Goal: Task Accomplishment & Management: Complete application form

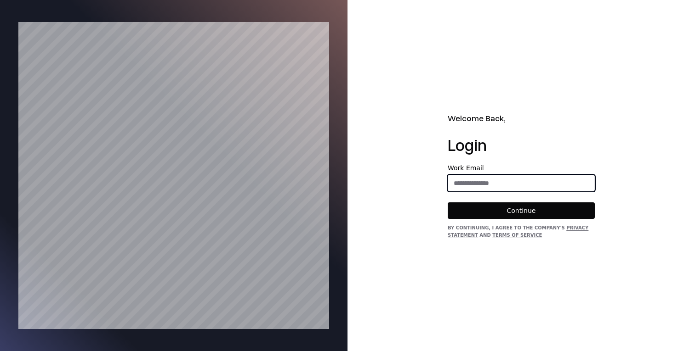
click at [472, 186] on input "email" at bounding box center [521, 183] width 146 height 17
type input "**********"
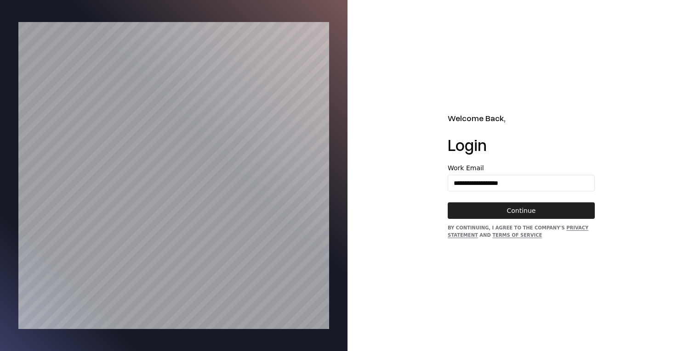
click at [505, 210] on button "Continue" at bounding box center [520, 211] width 147 height 17
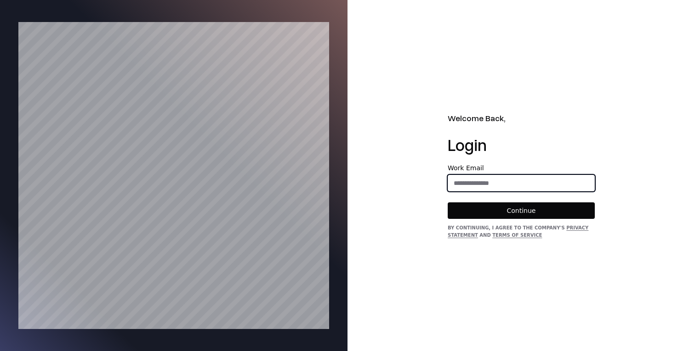
click at [500, 183] on input "email" at bounding box center [521, 183] width 146 height 17
type input "**********"
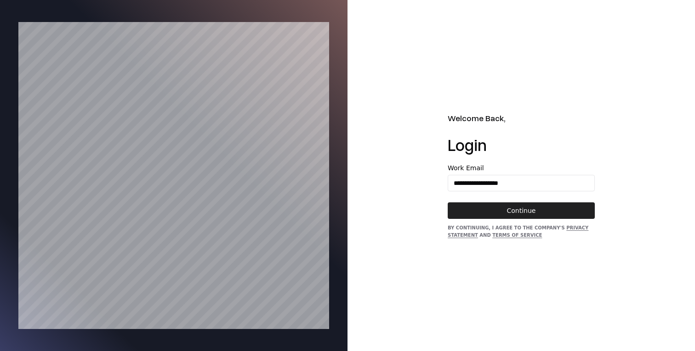
click at [511, 209] on button "Continue" at bounding box center [520, 211] width 147 height 17
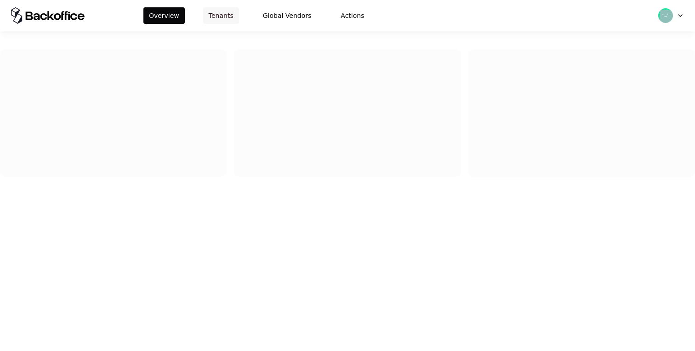
click at [226, 17] on button "Tenants" at bounding box center [221, 15] width 36 height 17
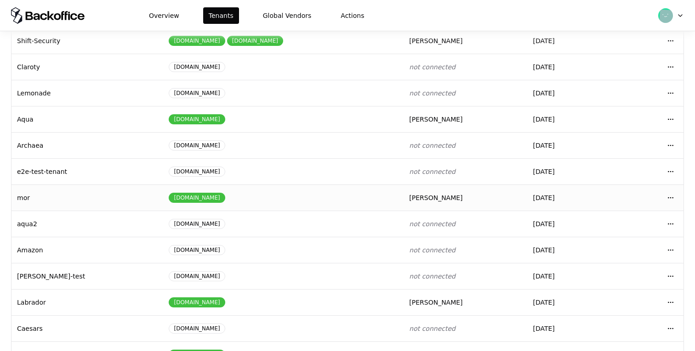
scroll to position [128, 0]
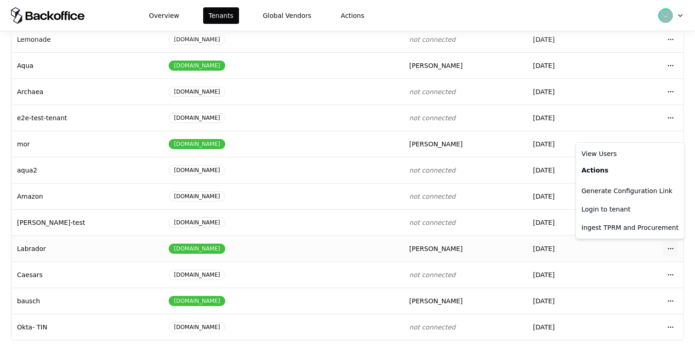
click at [671, 250] on html "Overview Tenants Global Vendors Actions Tenants Add Tenant Tenant name Domain A…" at bounding box center [347, 175] width 695 height 351
click at [621, 212] on div "Login to tenant" at bounding box center [629, 209] width 104 height 18
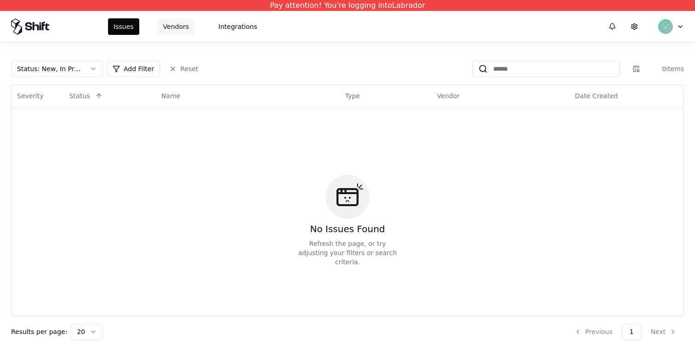
click at [165, 24] on button "Vendors" at bounding box center [176, 26] width 37 height 17
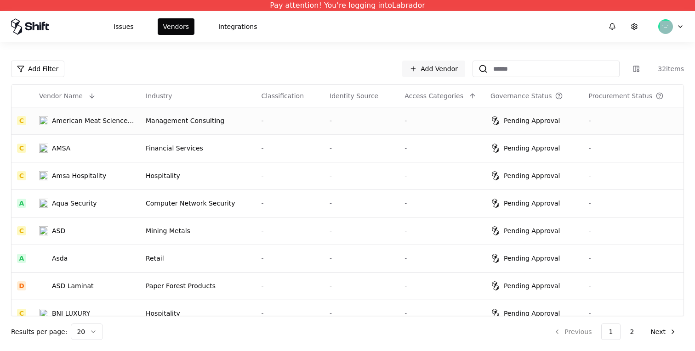
click at [449, 124] on div "-" at bounding box center [441, 120] width 75 height 9
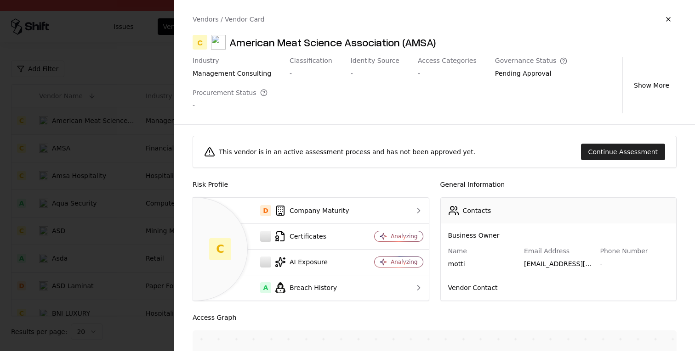
click at [625, 155] on button "Continue Assessment" at bounding box center [623, 152] width 84 height 17
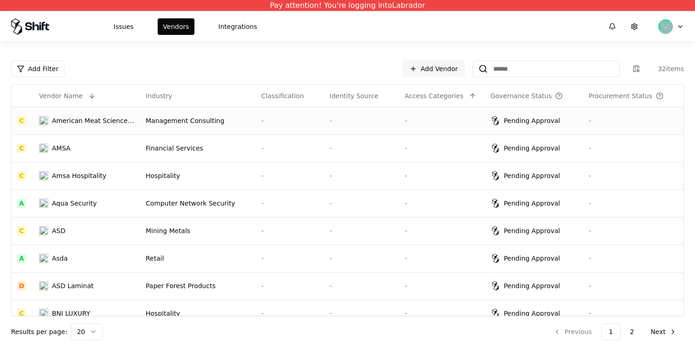
click at [274, 122] on div "-" at bounding box center [289, 120] width 57 height 9
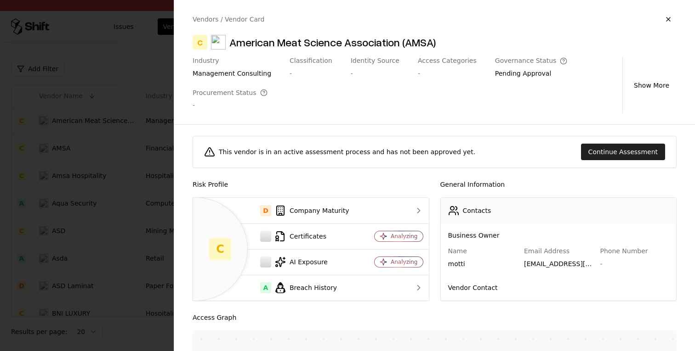
click at [628, 148] on button "Continue Assessment" at bounding box center [623, 152] width 84 height 17
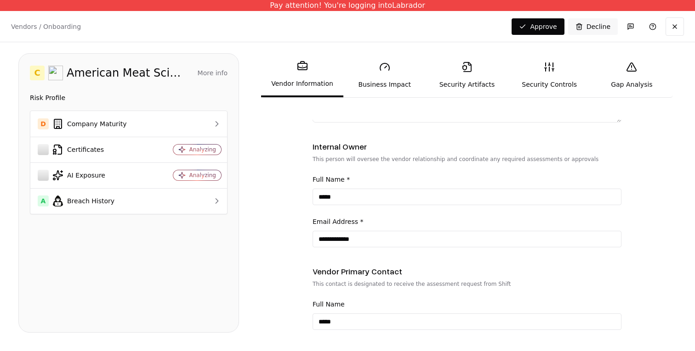
scroll to position [323, 0]
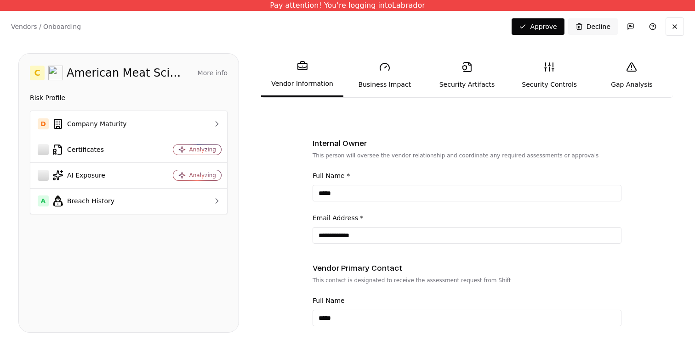
click at [537, 63] on link "Security Controls" at bounding box center [549, 75] width 82 height 42
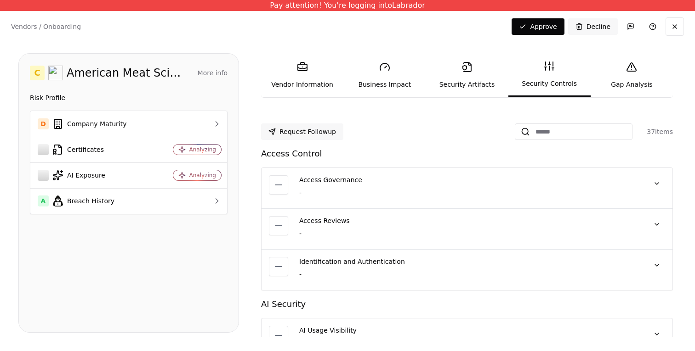
click at [428, 83] on link "Security Artifacts" at bounding box center [466, 75] width 82 height 42
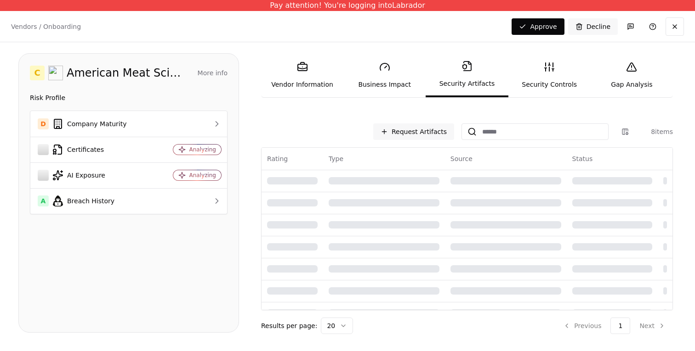
click at [469, 85] on link "Security Artifacts" at bounding box center [466, 75] width 82 height 44
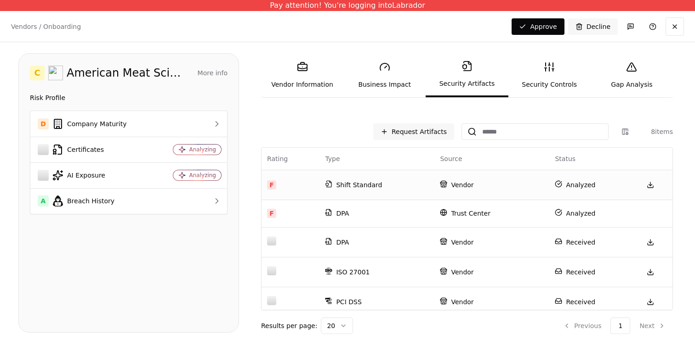
click at [407, 188] on p "Shift Standard" at bounding box center [377, 185] width 104 height 9
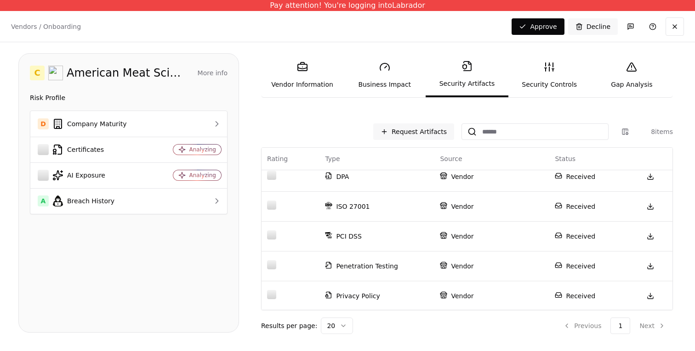
scroll to position [75, 0]
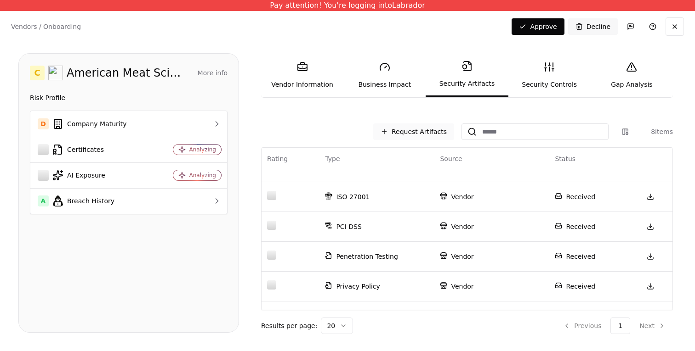
click at [417, 125] on button "Request Artifacts" at bounding box center [413, 132] width 81 height 17
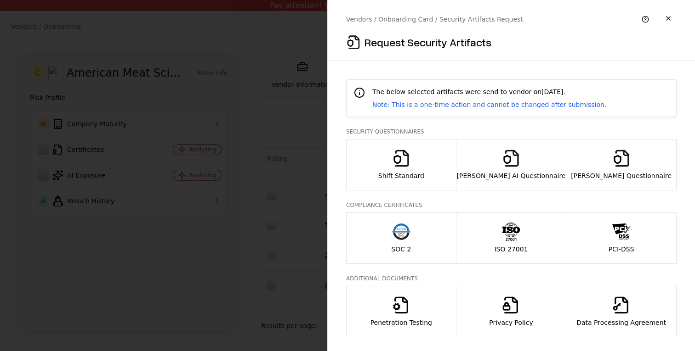
click at [224, 42] on div at bounding box center [347, 175] width 695 height 351
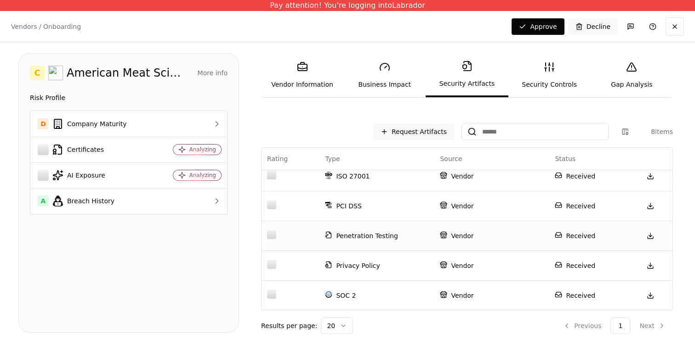
scroll to position [0, 0]
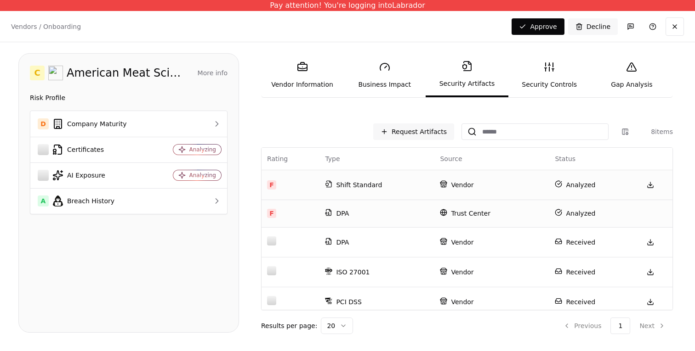
click at [448, 223] on td "Trust Center" at bounding box center [491, 214] width 115 height 28
click at [389, 223] on td "DPA" at bounding box center [376, 214] width 115 height 28
click at [446, 213] on icon at bounding box center [443, 212] width 7 height 7
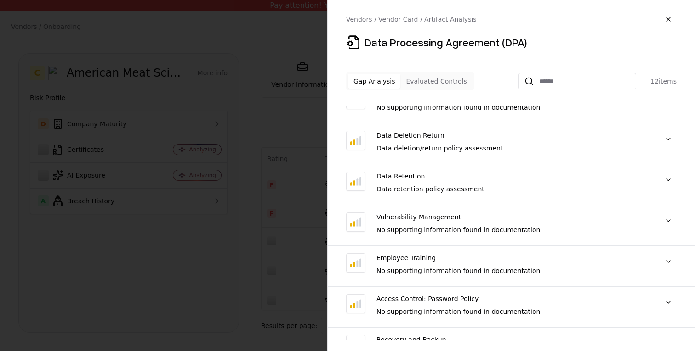
scroll to position [249, 0]
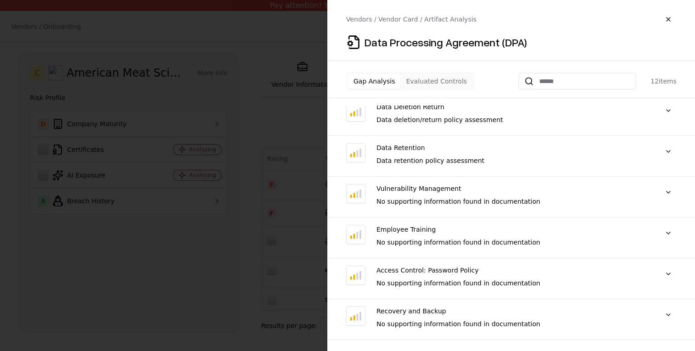
click at [445, 252] on div "Employee Training No supporting information found in documentation "No supporti…" at bounding box center [511, 242] width 367 height 34
click at [440, 244] on div "No supporting information found in documentation" at bounding box center [512, 242] width 272 height 9
click at [447, 256] on div "Employee Training No supporting information found in documentation "No supporti…" at bounding box center [511, 242] width 367 height 34
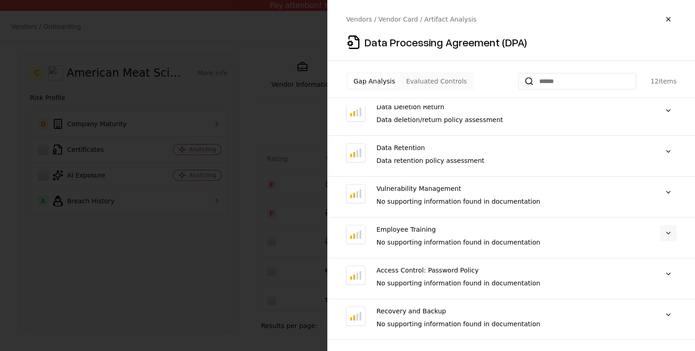
click at [666, 231] on button at bounding box center [668, 233] width 17 height 17
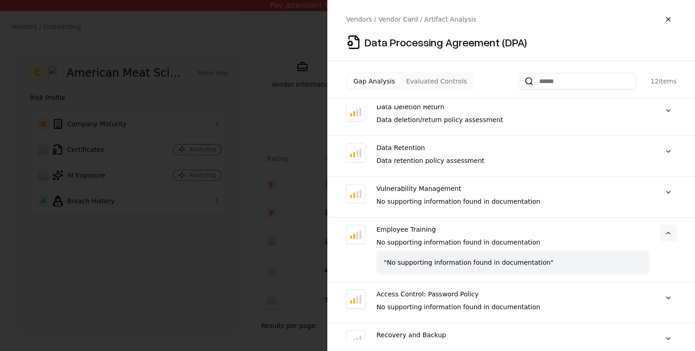
click at [666, 231] on button at bounding box center [668, 233] width 17 height 17
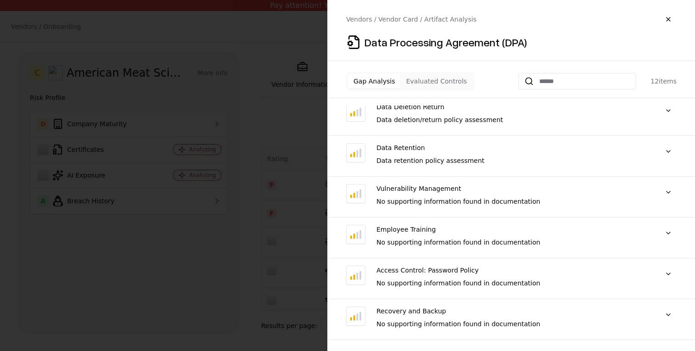
scroll to position [0, 0]
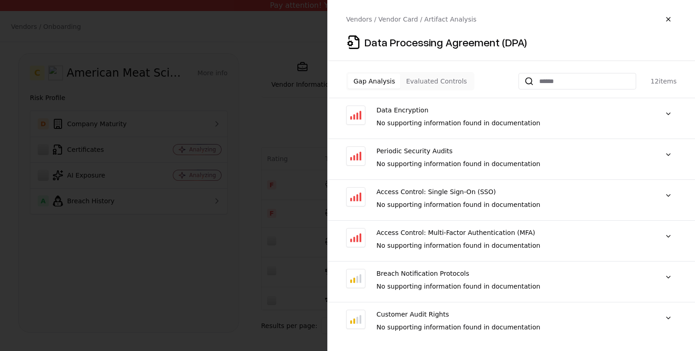
click at [419, 73] on div "Gap Analysis Evaluated Controls" at bounding box center [410, 81] width 128 height 18
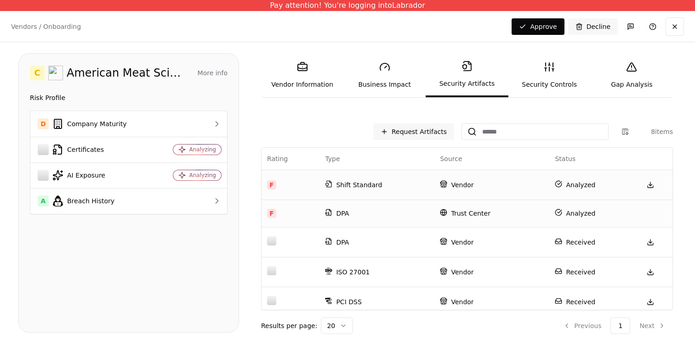
click at [402, 204] on td "DPA" at bounding box center [376, 214] width 115 height 28
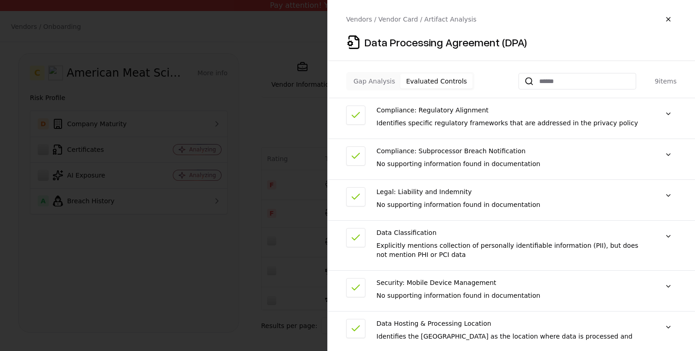
click at [440, 75] on button "Evaluated Controls" at bounding box center [436, 81] width 72 height 15
click at [430, 167] on div "No supporting information found in documentation" at bounding box center [512, 163] width 272 height 9
click at [402, 210] on div "Legal: Liability and Indemnity No supporting information found in documentation…" at bounding box center [512, 200] width 272 height 26
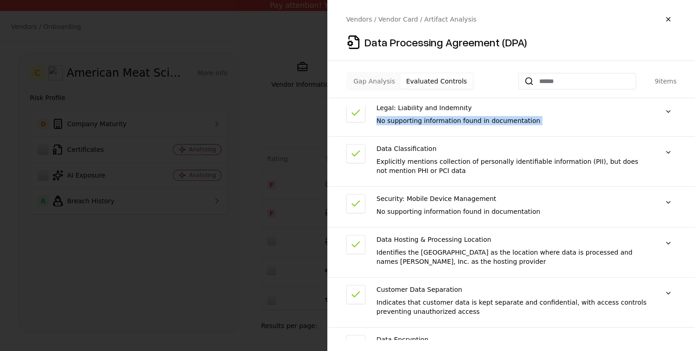
scroll to position [153, 0]
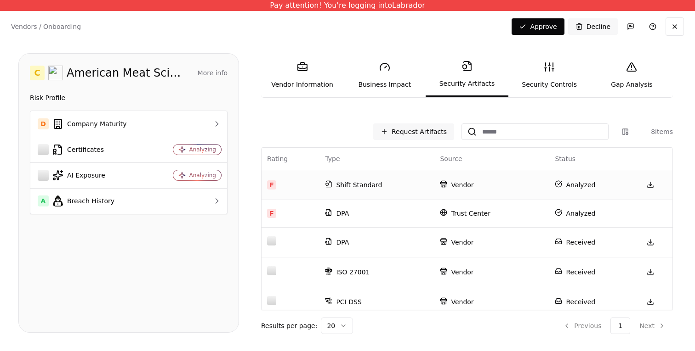
click at [533, 81] on link "Security Controls" at bounding box center [549, 75] width 82 height 42
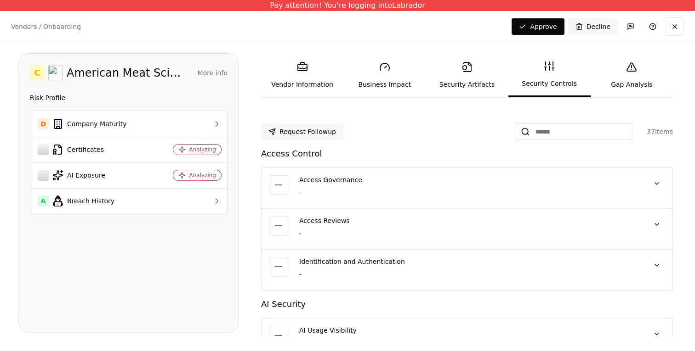
click at [628, 77] on link "Gap Analysis" at bounding box center [631, 75] width 82 height 42
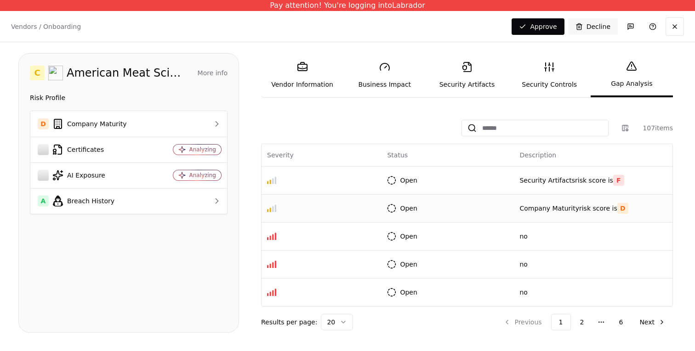
click at [470, 198] on td "Open" at bounding box center [447, 208] width 132 height 28
click at [454, 177] on td "Open" at bounding box center [447, 180] width 132 height 28
click at [465, 112] on div "Vendor Information Business Impact Security Artifacts Security Controls Gap Ana…" at bounding box center [466, 193] width 419 height 280
click at [474, 73] on link "Security Artifacts" at bounding box center [466, 75] width 82 height 42
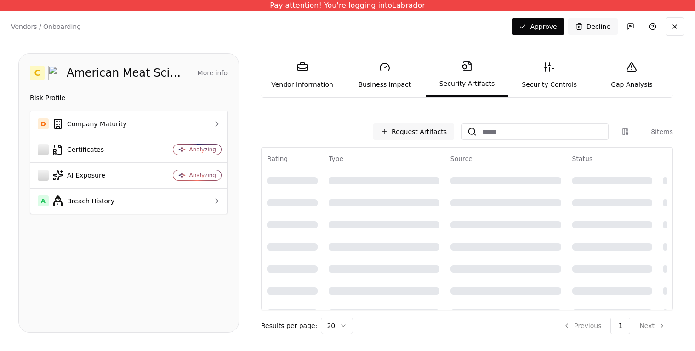
click at [535, 73] on link "Security Controls" at bounding box center [549, 75] width 82 height 42
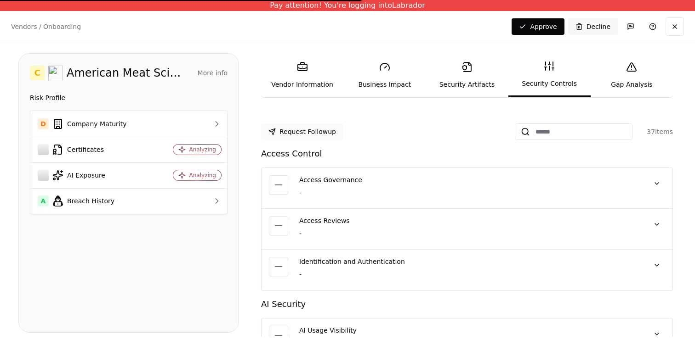
click at [300, 132] on button "Request Followup" at bounding box center [302, 132] width 82 height 17
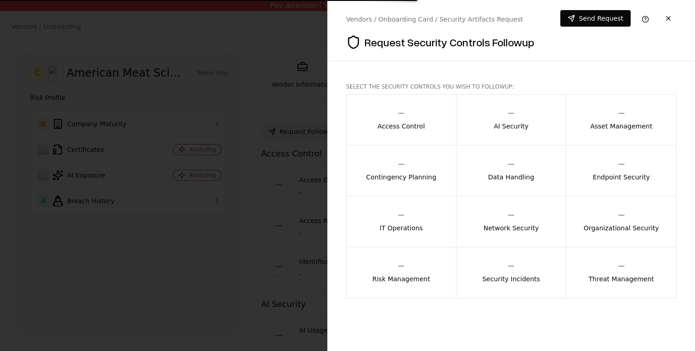
click at [383, 128] on p "Access Control" at bounding box center [400, 126] width 47 height 9
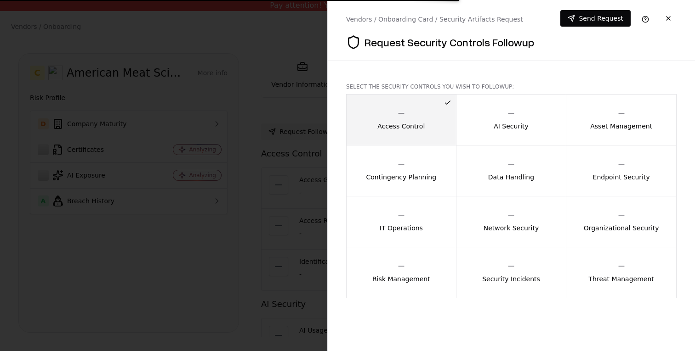
click at [391, 166] on div "Contingency Planning" at bounding box center [401, 171] width 70 height 22
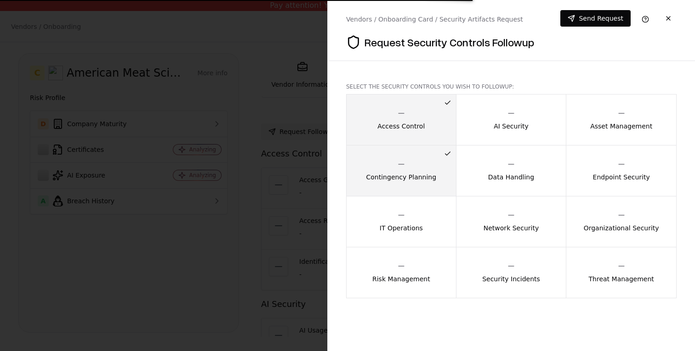
click at [398, 226] on p "IT Operations" at bounding box center [400, 228] width 43 height 9
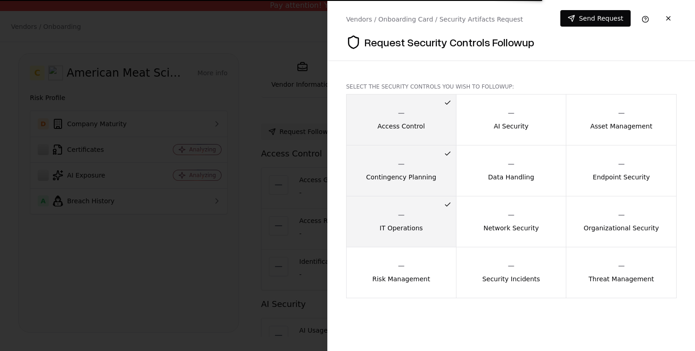
click at [407, 267] on div "Risk Management" at bounding box center [401, 273] width 58 height 22
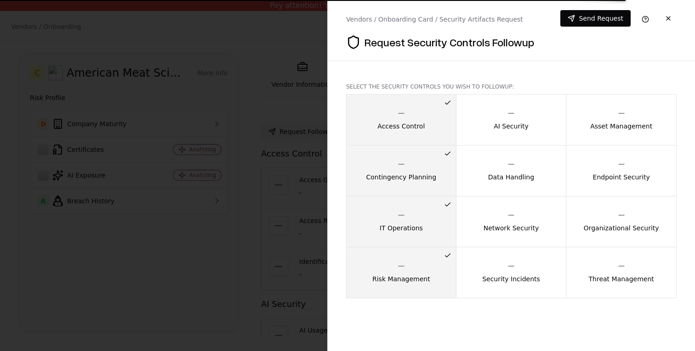
click at [538, 123] on button "AI Security" at bounding box center [511, 119] width 111 height 51
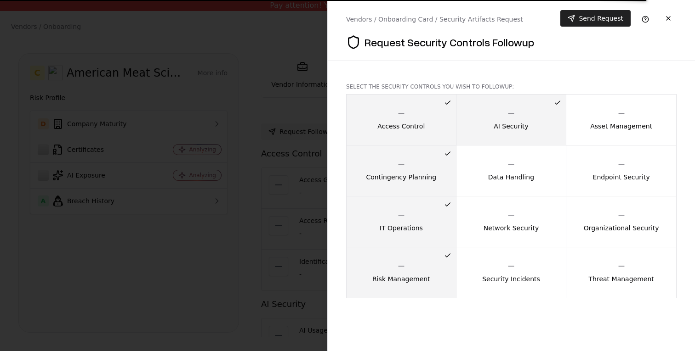
click at [596, 20] on button "Send Request" at bounding box center [595, 18] width 70 height 17
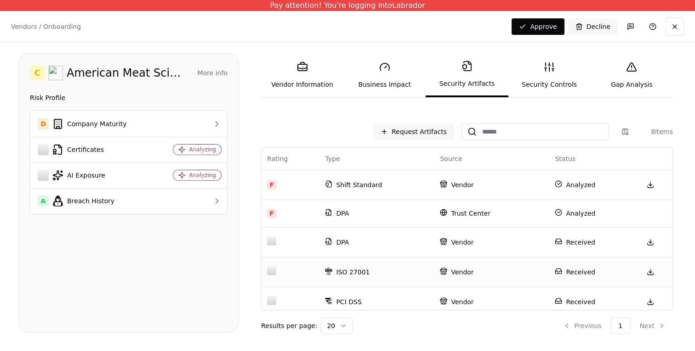
scroll to position [96, 0]
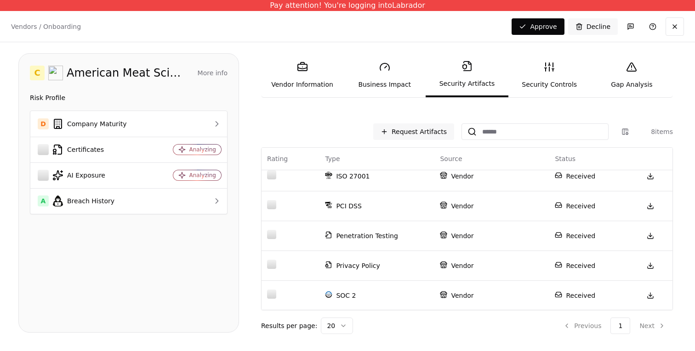
click at [547, 79] on link "Security Controls" at bounding box center [549, 75] width 82 height 42
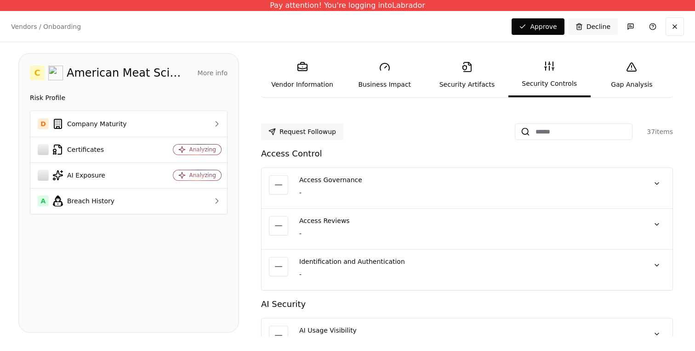
click at [291, 80] on link "Vendor Information" at bounding box center [302, 75] width 82 height 42
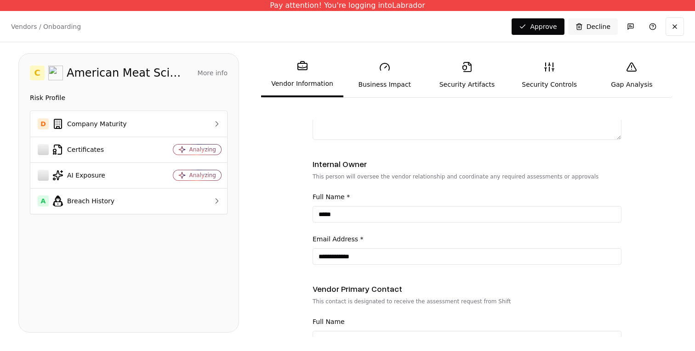
scroll to position [391, 0]
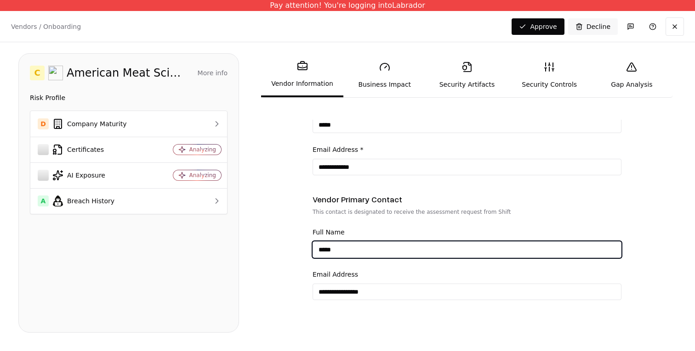
click at [353, 257] on input "*****" at bounding box center [467, 250] width 308 height 17
click at [322, 251] on input "*****" at bounding box center [467, 250] width 308 height 17
type input "*********"
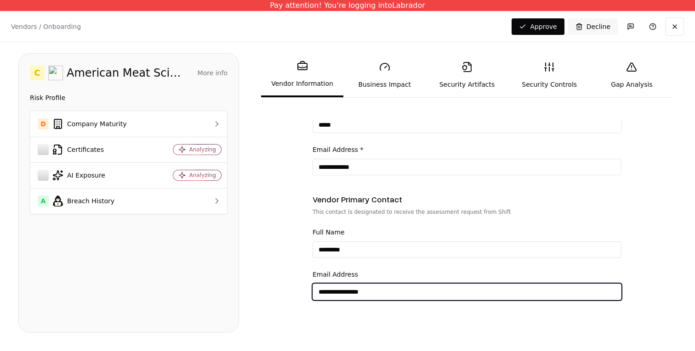
click at [327, 292] on input "**********" at bounding box center [467, 292] width 308 height 17
type input "**********"
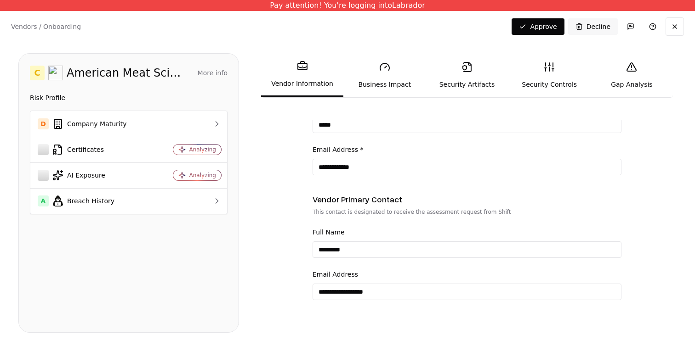
click at [378, 280] on div "**********" at bounding box center [466, 284] width 309 height 31
click at [544, 73] on link "Security Controls" at bounding box center [549, 75] width 82 height 42
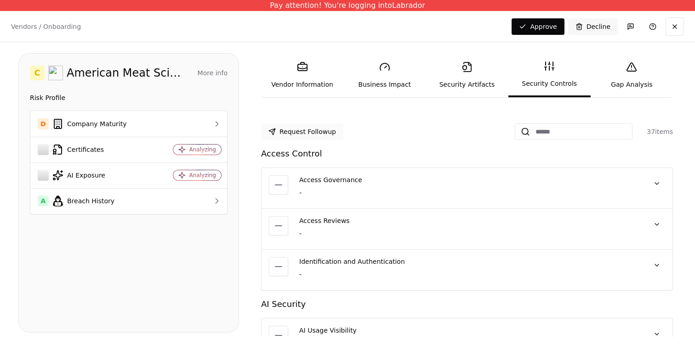
click at [316, 132] on button "Request Followup" at bounding box center [302, 132] width 82 height 17
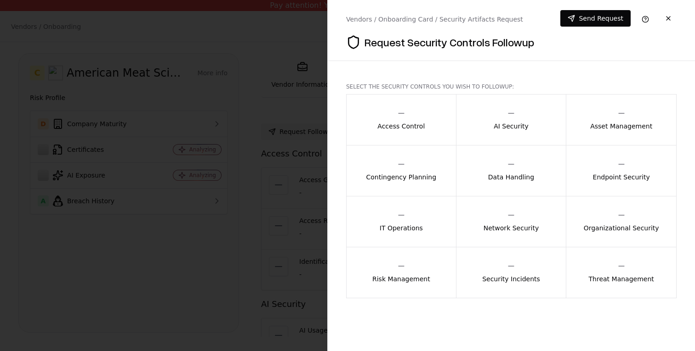
click at [390, 126] on p "Access Control" at bounding box center [400, 126] width 47 height 9
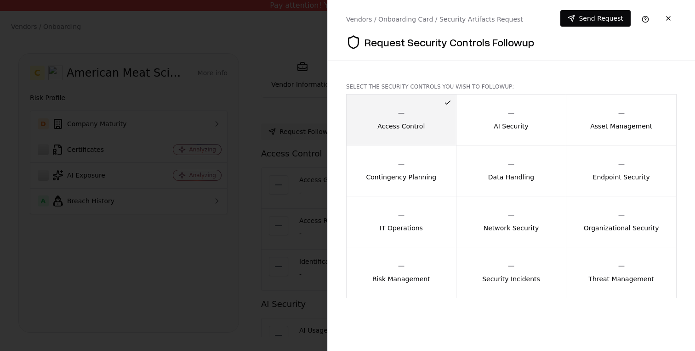
click at [402, 169] on div "Contingency Planning" at bounding box center [401, 171] width 70 height 22
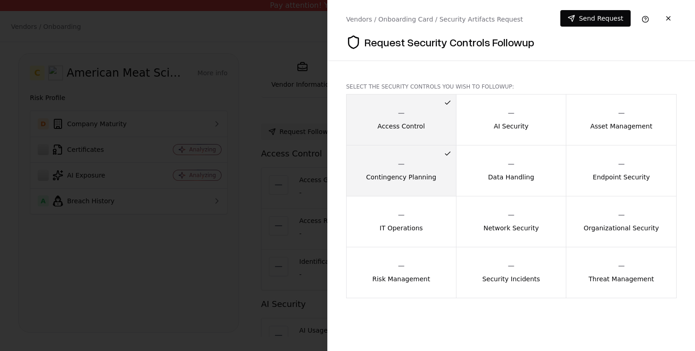
click at [402, 219] on icon "button" at bounding box center [400, 215] width 9 height 9
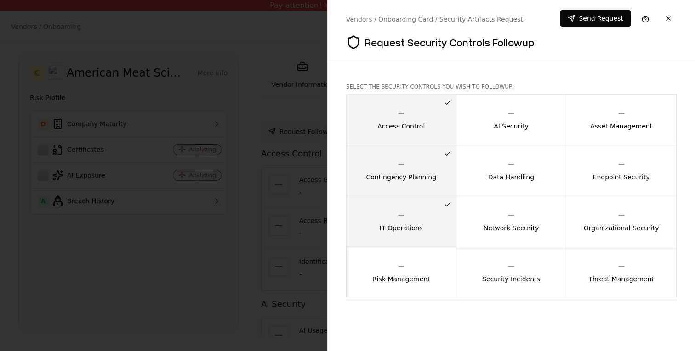
click at [410, 256] on button "Risk Management" at bounding box center [401, 272] width 110 height 51
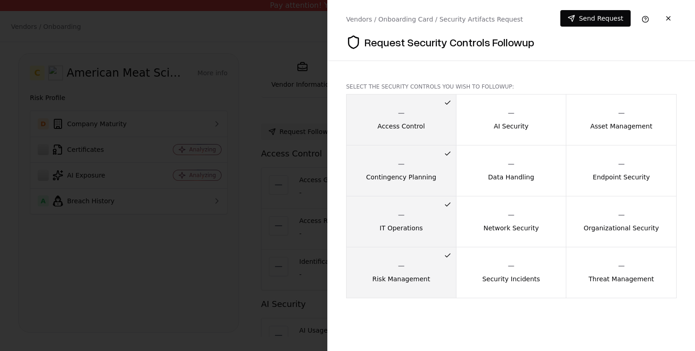
click at [487, 259] on button "Security Incidents" at bounding box center [511, 272] width 111 height 51
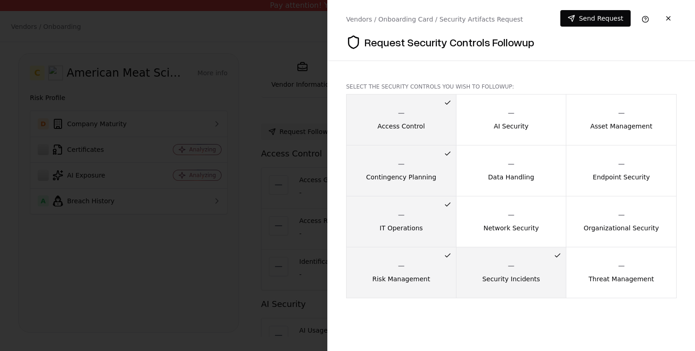
click at [498, 232] on p "Network Security" at bounding box center [510, 228] width 55 height 9
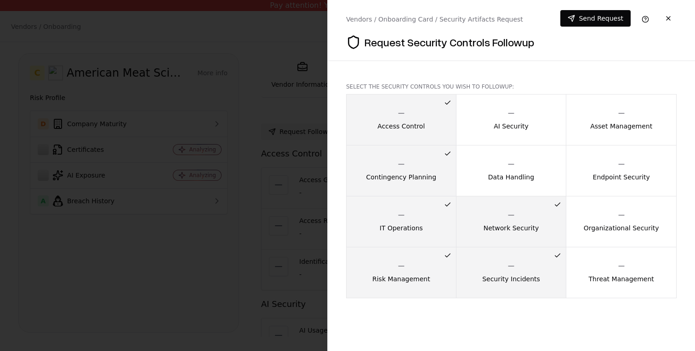
click at [498, 189] on button "Data Handling" at bounding box center [511, 170] width 111 height 51
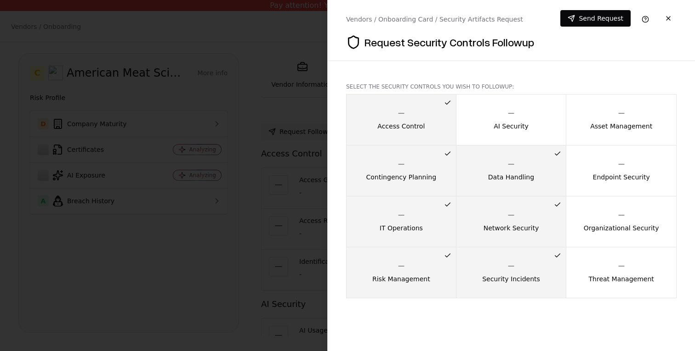
click at [497, 132] on button "AI Security" at bounding box center [511, 119] width 111 height 51
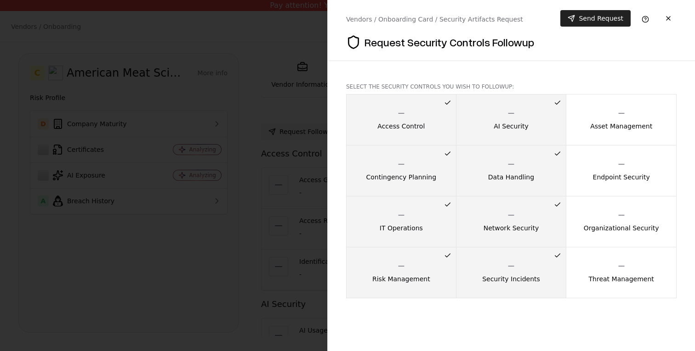
click at [600, 15] on button "Send Request" at bounding box center [595, 18] width 70 height 17
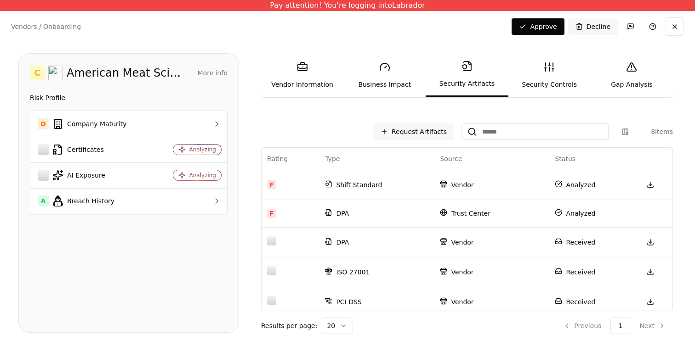
click at [545, 75] on link "Security Controls" at bounding box center [549, 75] width 82 height 42
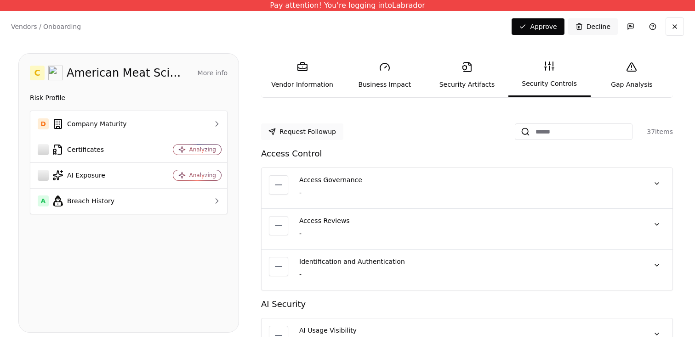
click at [320, 130] on button "Request Followup" at bounding box center [302, 132] width 82 height 17
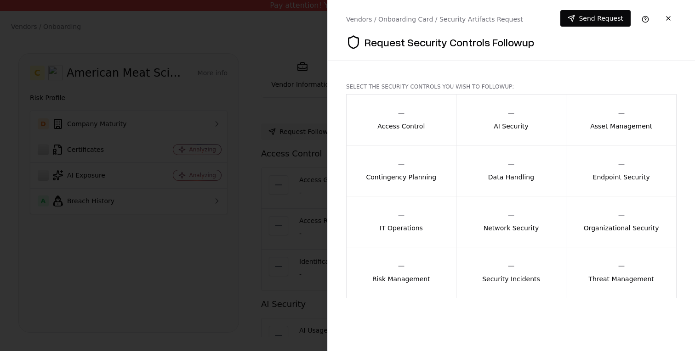
click at [485, 180] on button "Data Handling" at bounding box center [511, 170] width 111 height 51
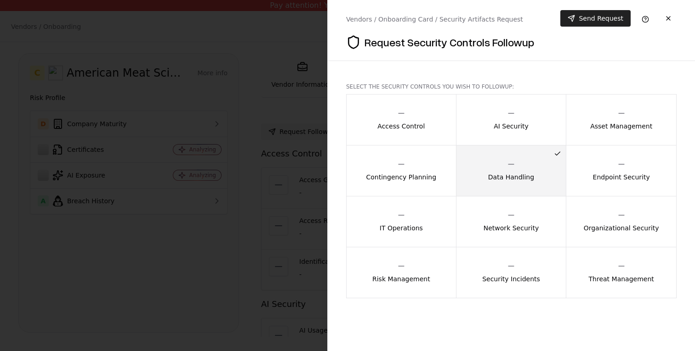
click at [601, 24] on button "Send Request" at bounding box center [595, 18] width 70 height 17
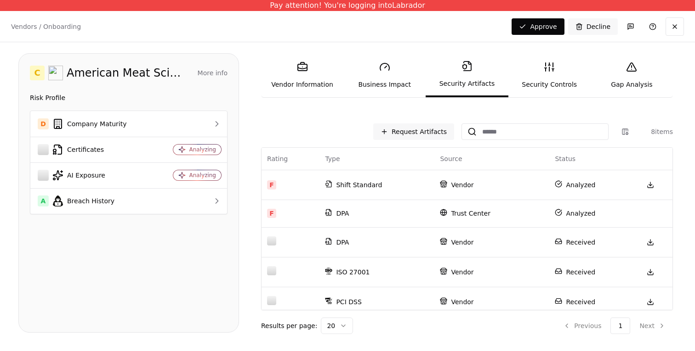
click at [199, 79] on button "More info" at bounding box center [213, 73] width 30 height 17
